Goal: Check status: Check status

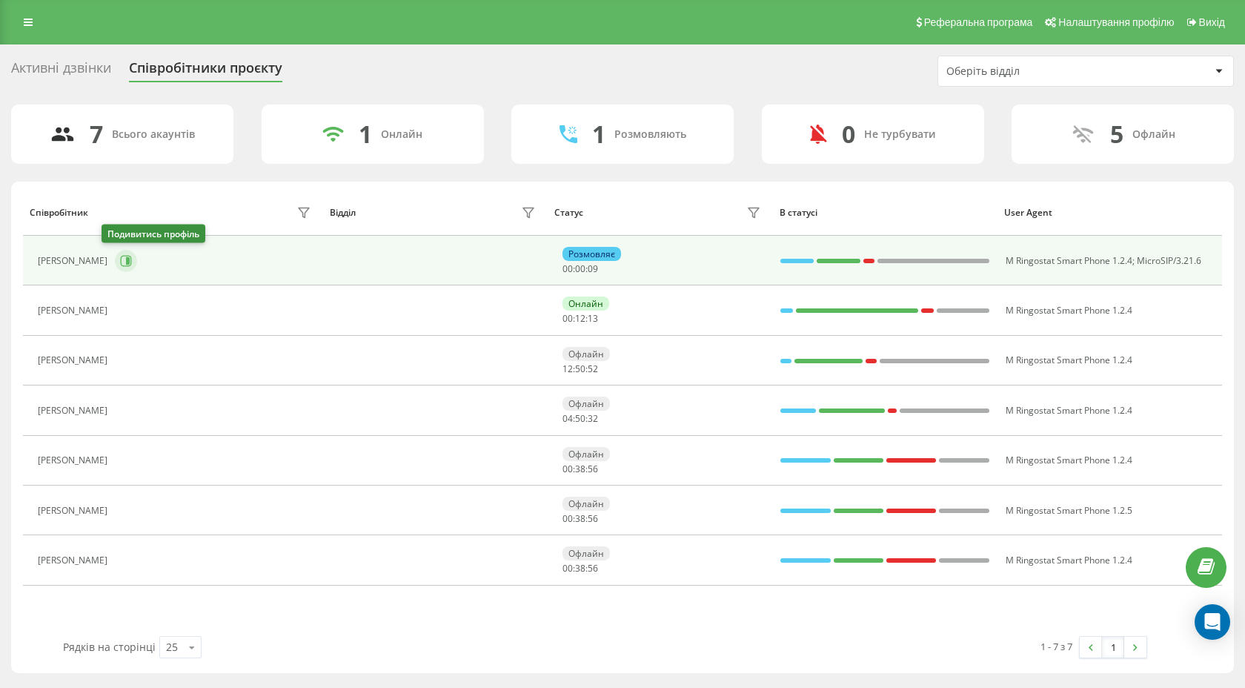
click at [121, 265] on icon at bounding box center [126, 260] width 11 height 11
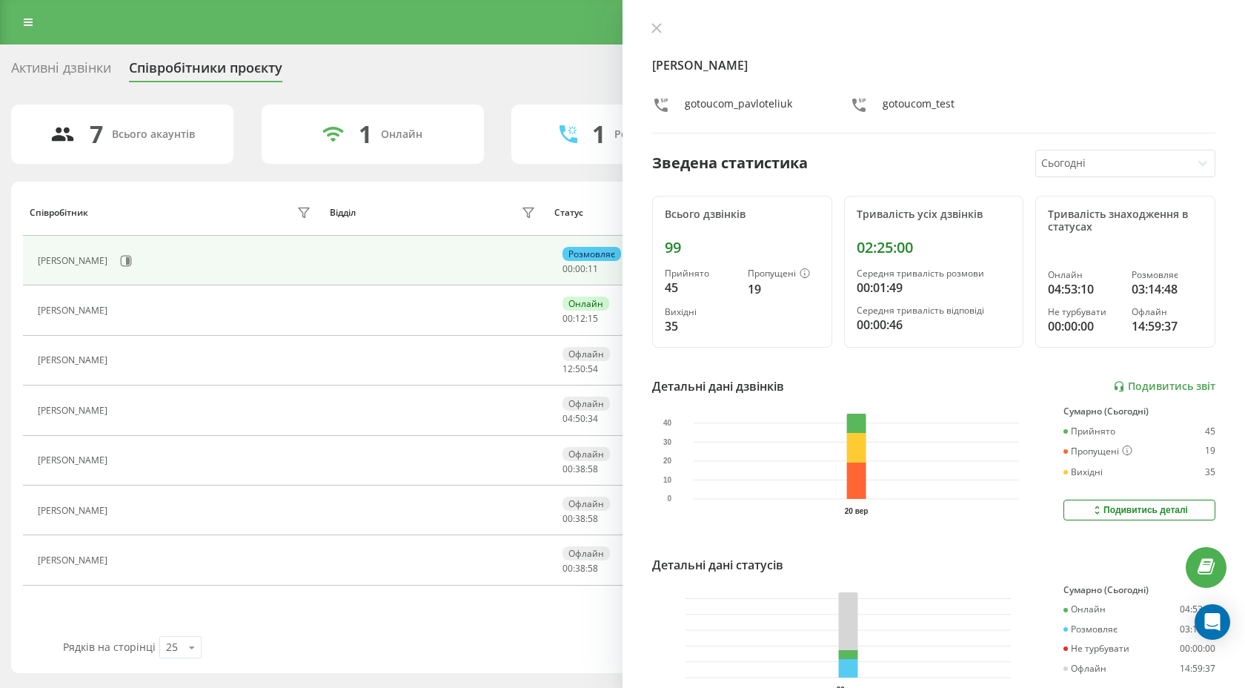
scroll to position [85, 0]
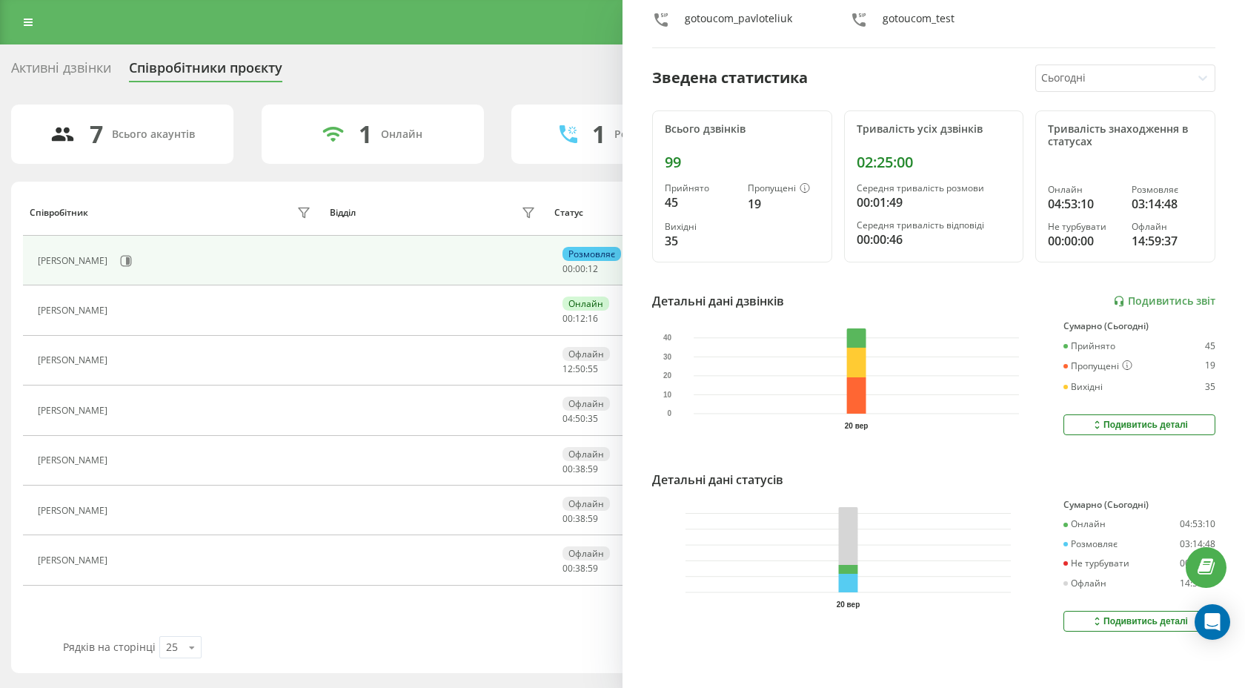
click at [1100, 622] on icon at bounding box center [1097, 621] width 13 height 12
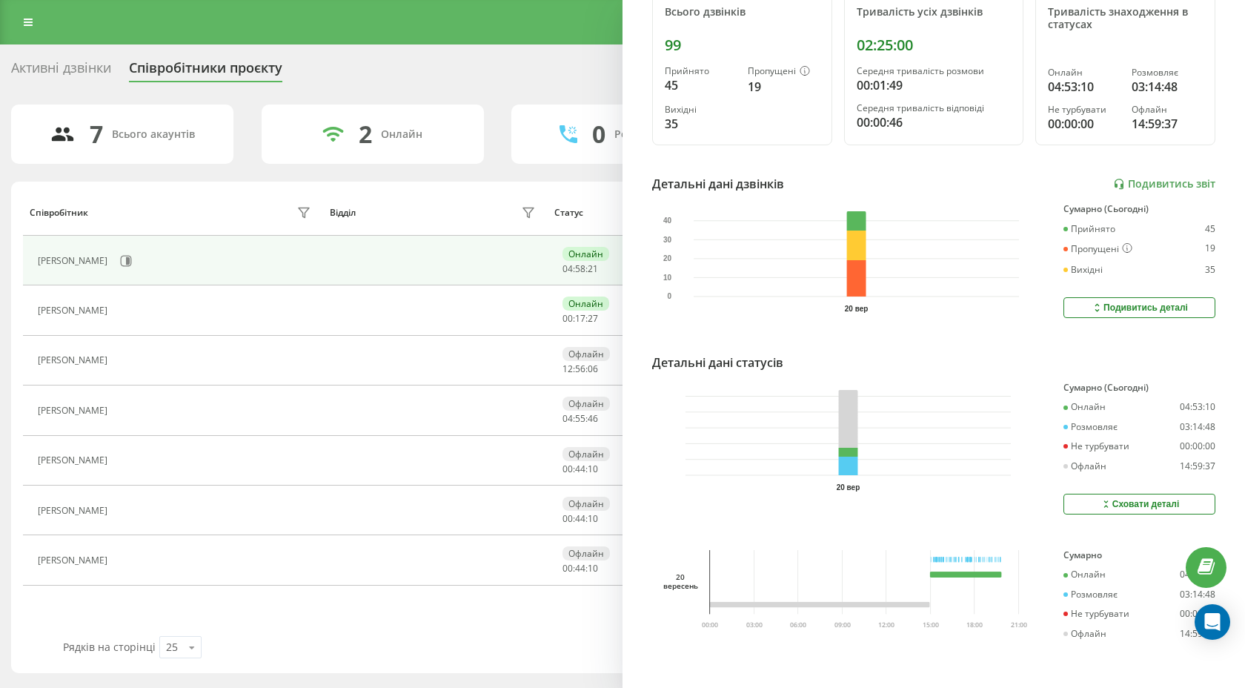
scroll to position [0, 0]
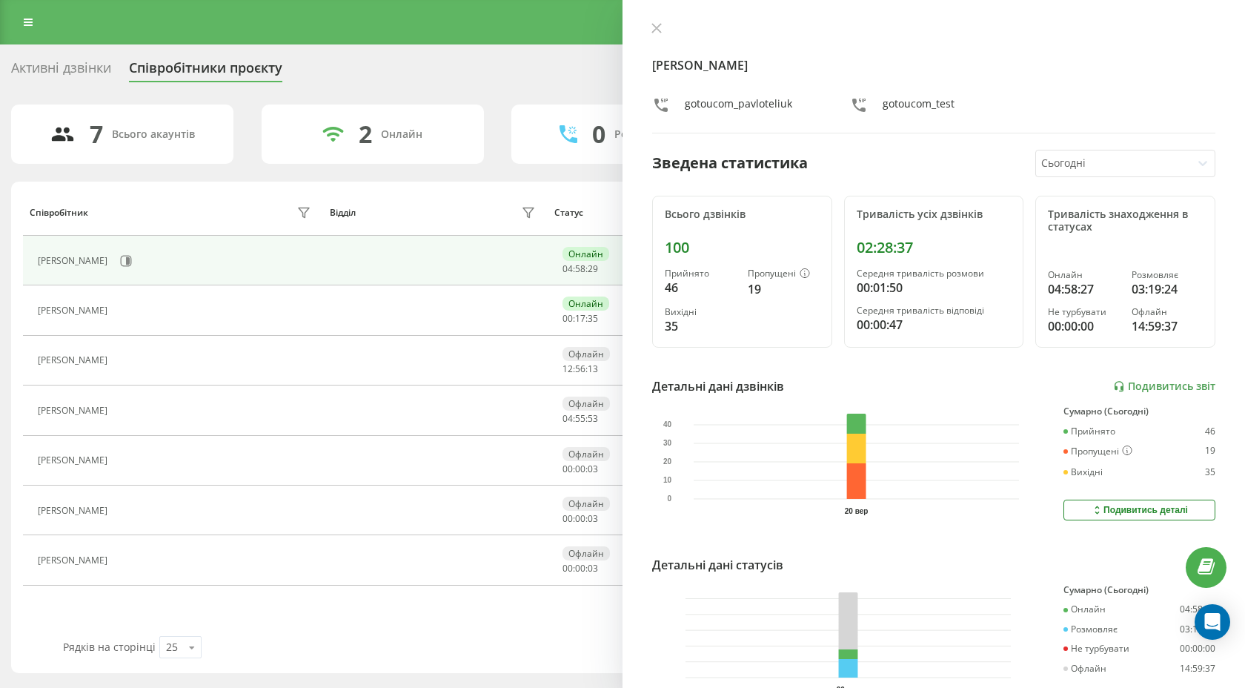
scroll to position [85, 0]
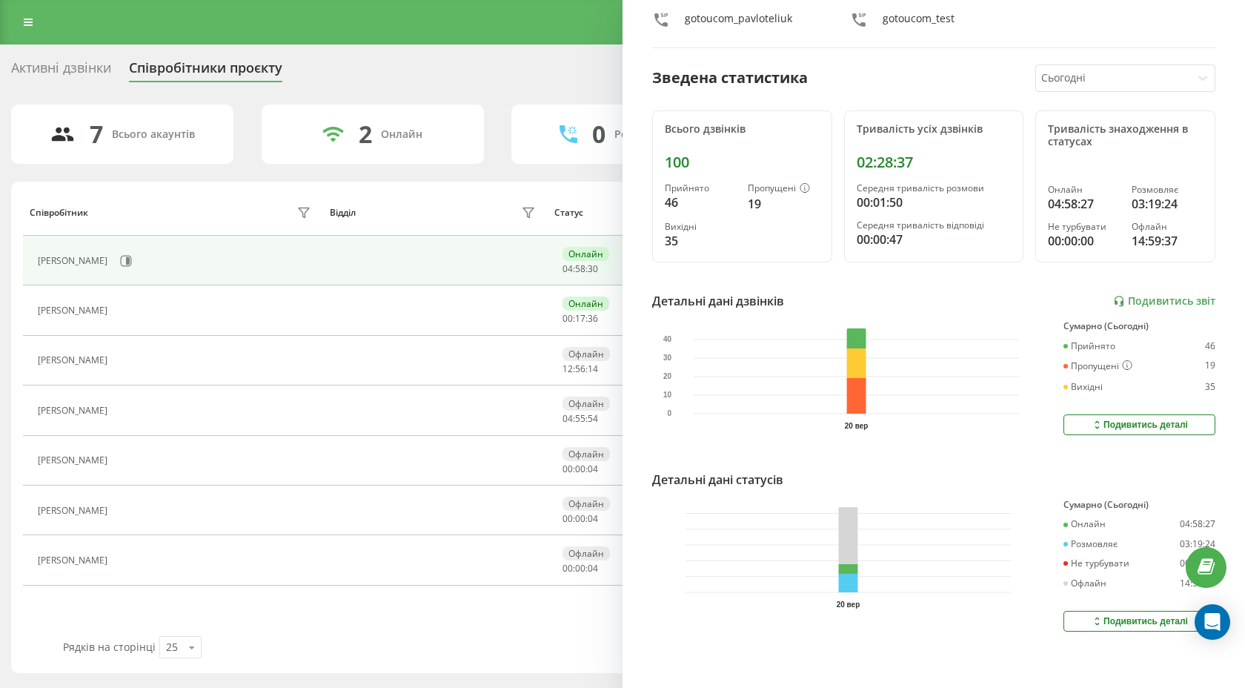
click at [1075, 618] on button "Подивитись деталі" at bounding box center [1139, 621] width 152 height 21
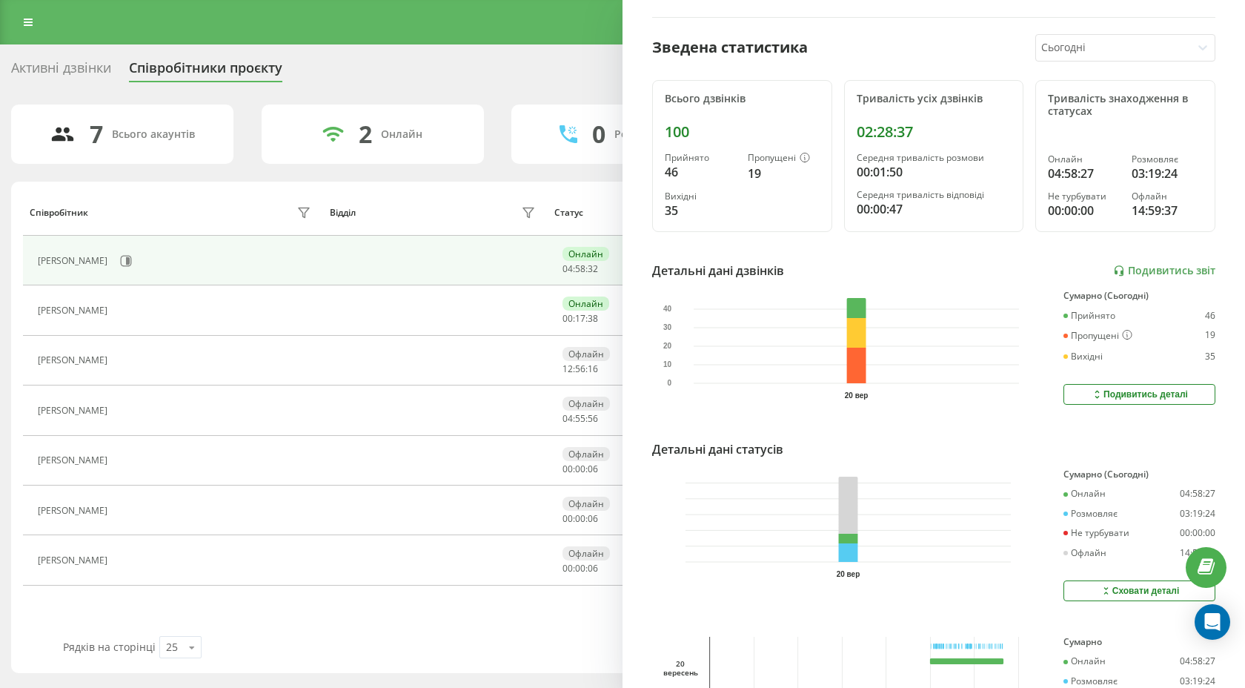
scroll to position [202, 0]
